Goal: Information Seeking & Learning: Learn about a topic

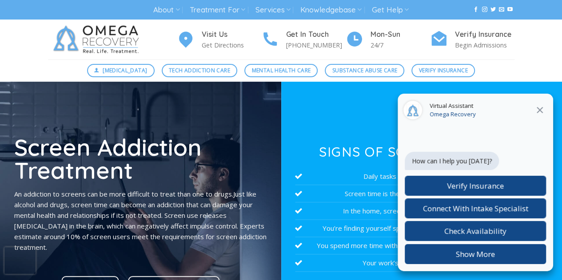
click at [539, 108] on icon "Close" at bounding box center [539, 110] width 11 height 11
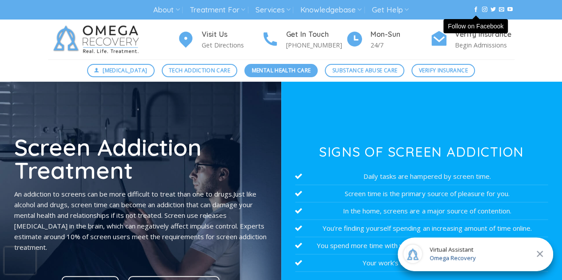
click at [289, 72] on span "Mental Health Care" at bounding box center [281, 70] width 59 height 8
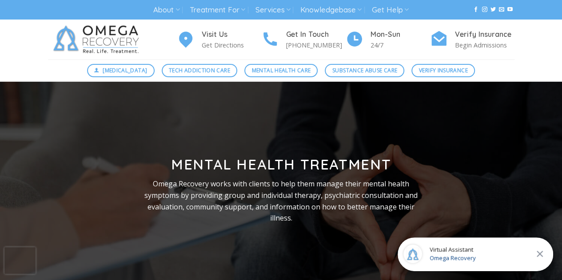
click at [539, 257] on icon "Close" at bounding box center [539, 254] width 11 height 11
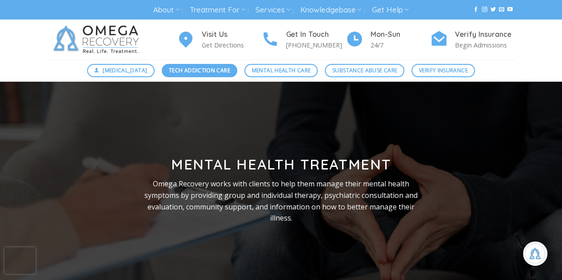
click at [206, 74] on span "Tech Addiction Care" at bounding box center [199, 70] width 61 height 8
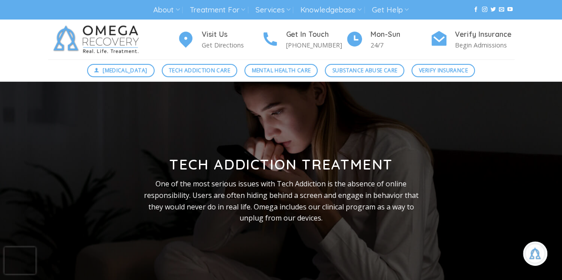
scroll to position [197, 0]
